Goal: Transaction & Acquisition: Book appointment/travel/reservation

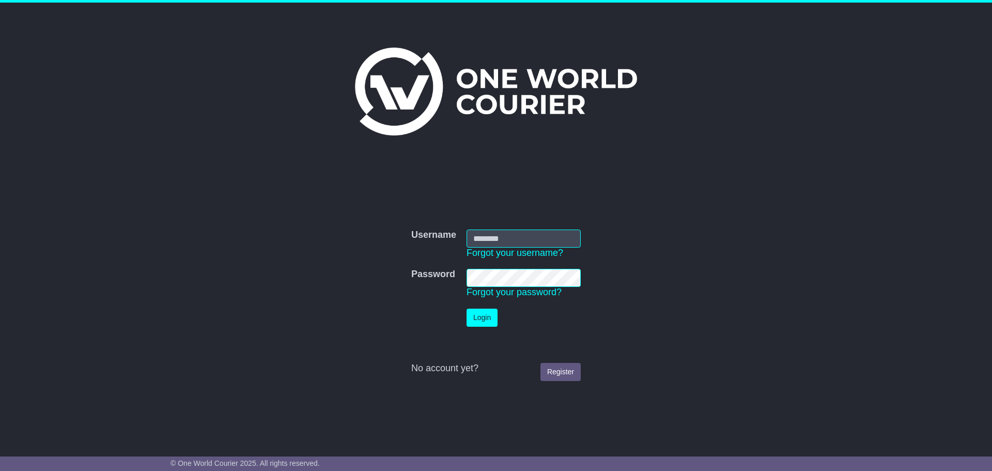
type input "**********"
click at [484, 316] on button "Login" at bounding box center [482, 317] width 31 height 18
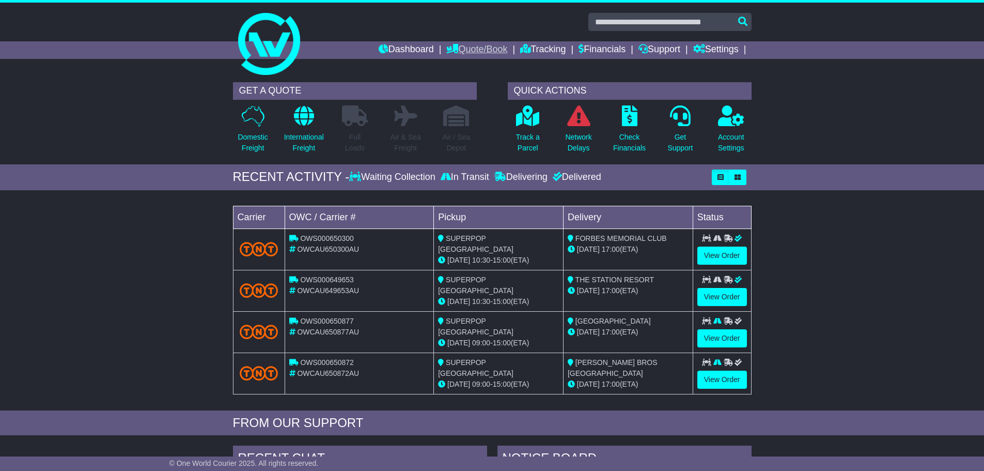
drag, startPoint x: 474, startPoint y: 47, endPoint x: 470, endPoint y: 51, distance: 5.9
click at [474, 47] on link "Quote/Book" at bounding box center [476, 50] width 61 height 18
click at [447, 70] on link "Domestic" at bounding box center [488, 67] width 82 height 11
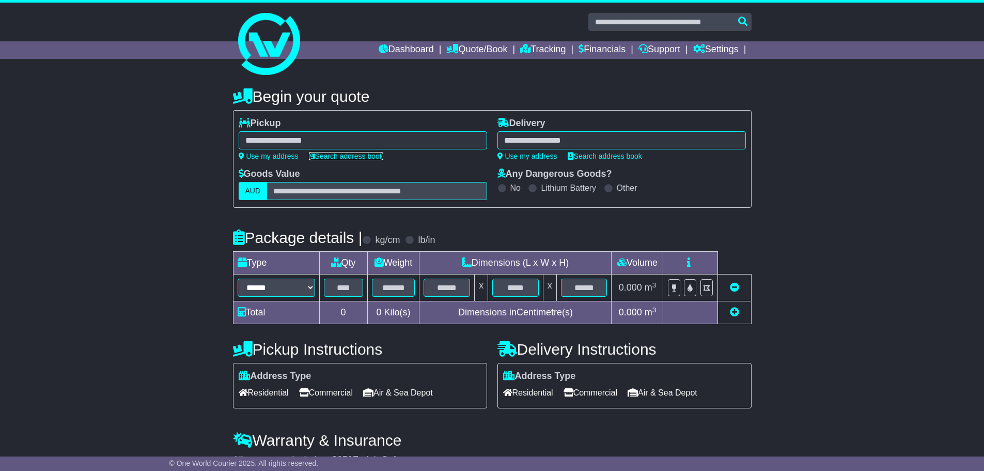
click at [333, 156] on link "Search address book" at bounding box center [346, 156] width 74 height 8
